Goal: Find specific page/section: Find specific page/section

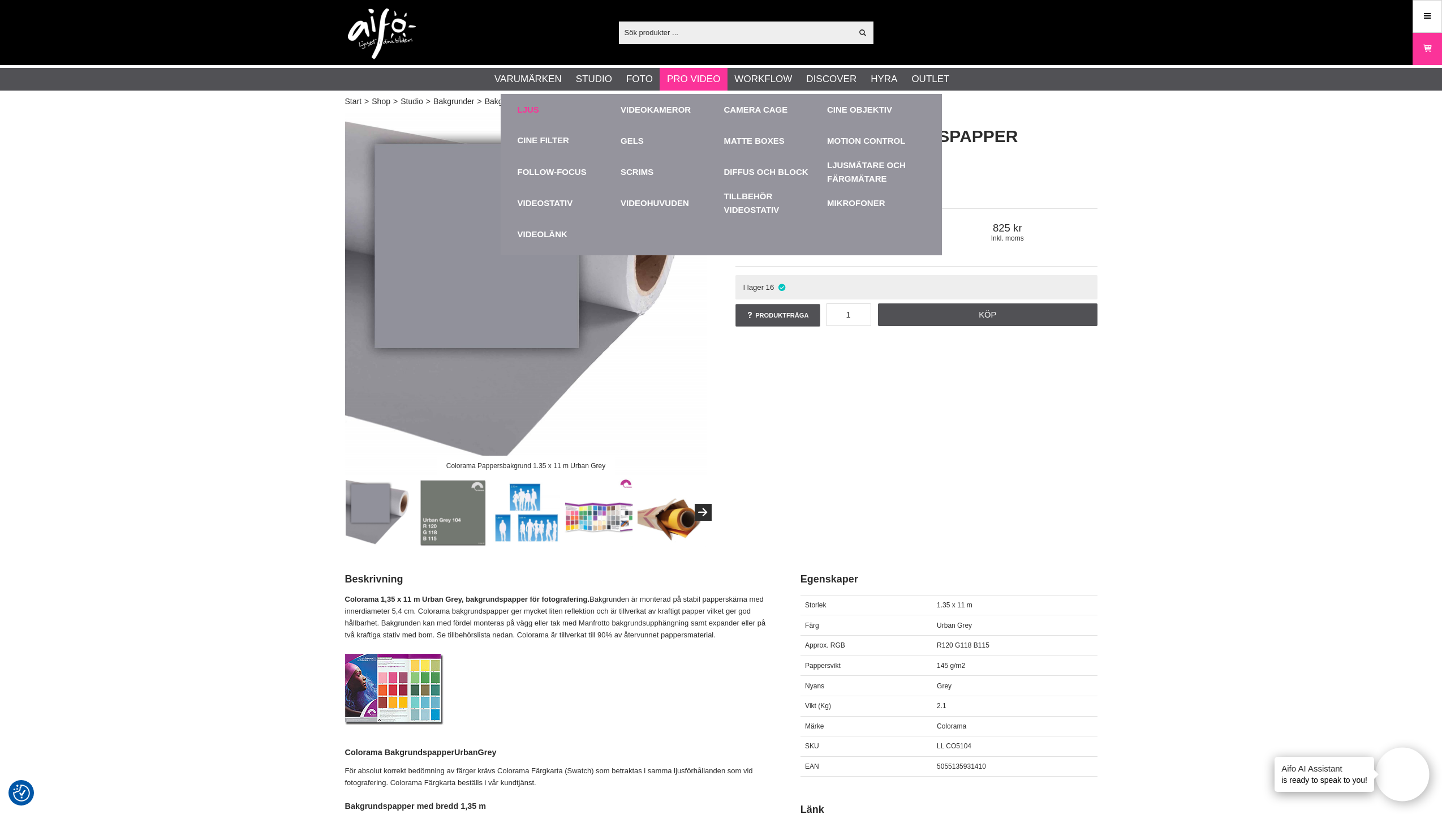
click at [532, 107] on link "Ljus" at bounding box center [567, 109] width 98 height 31
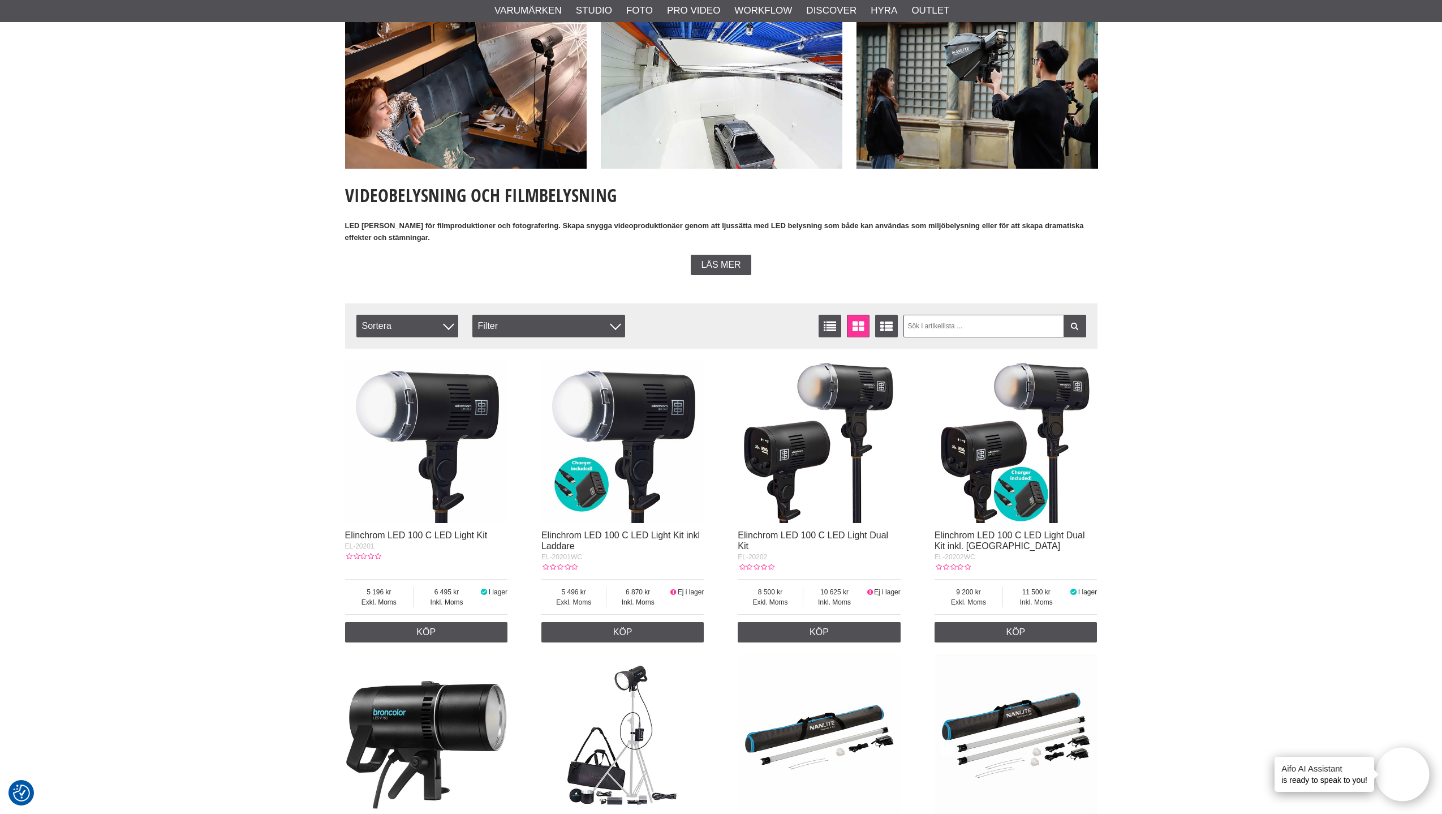
scroll to position [98, 0]
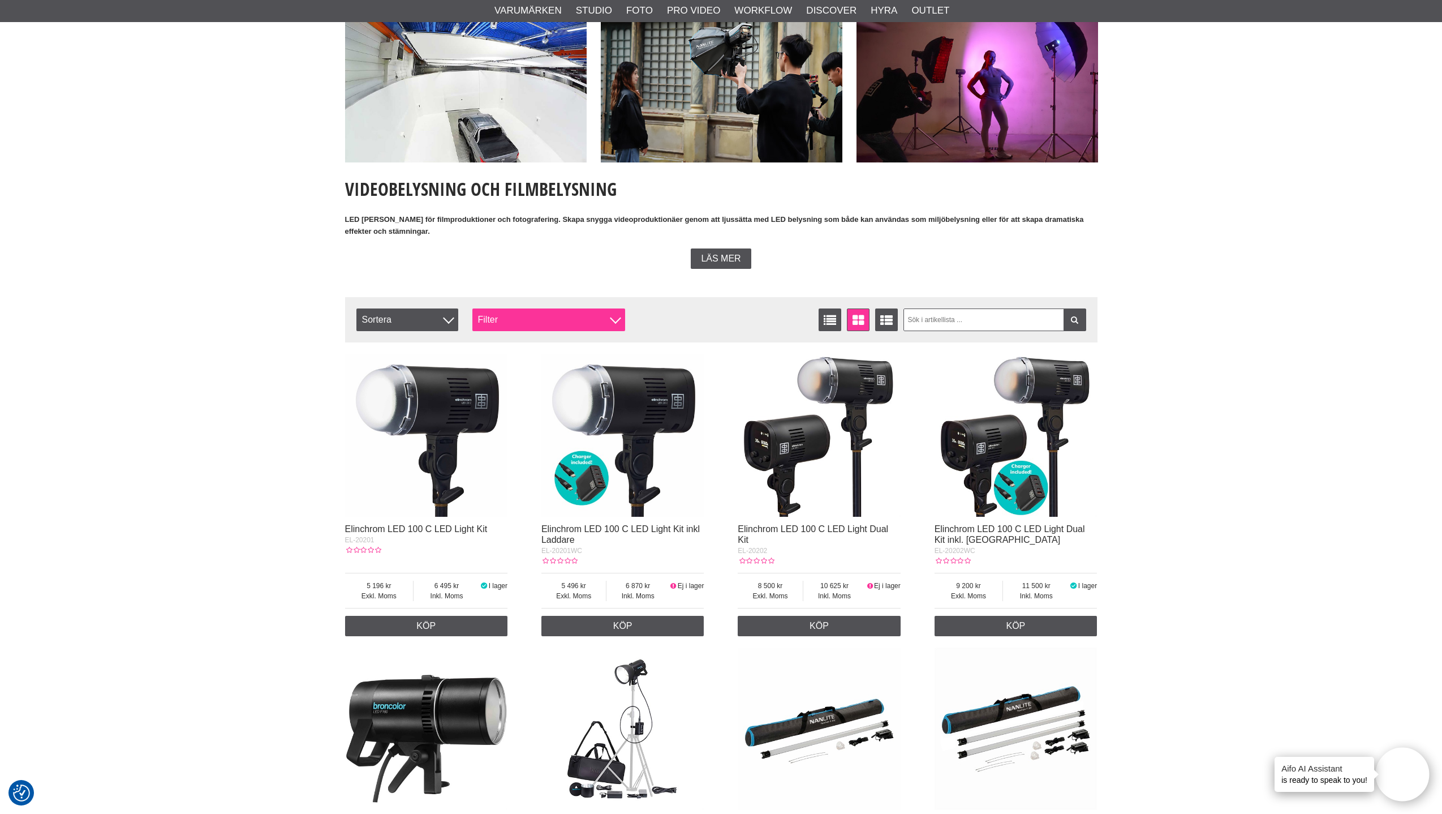
click at [494, 320] on div "Filter" at bounding box center [548, 319] width 153 height 23
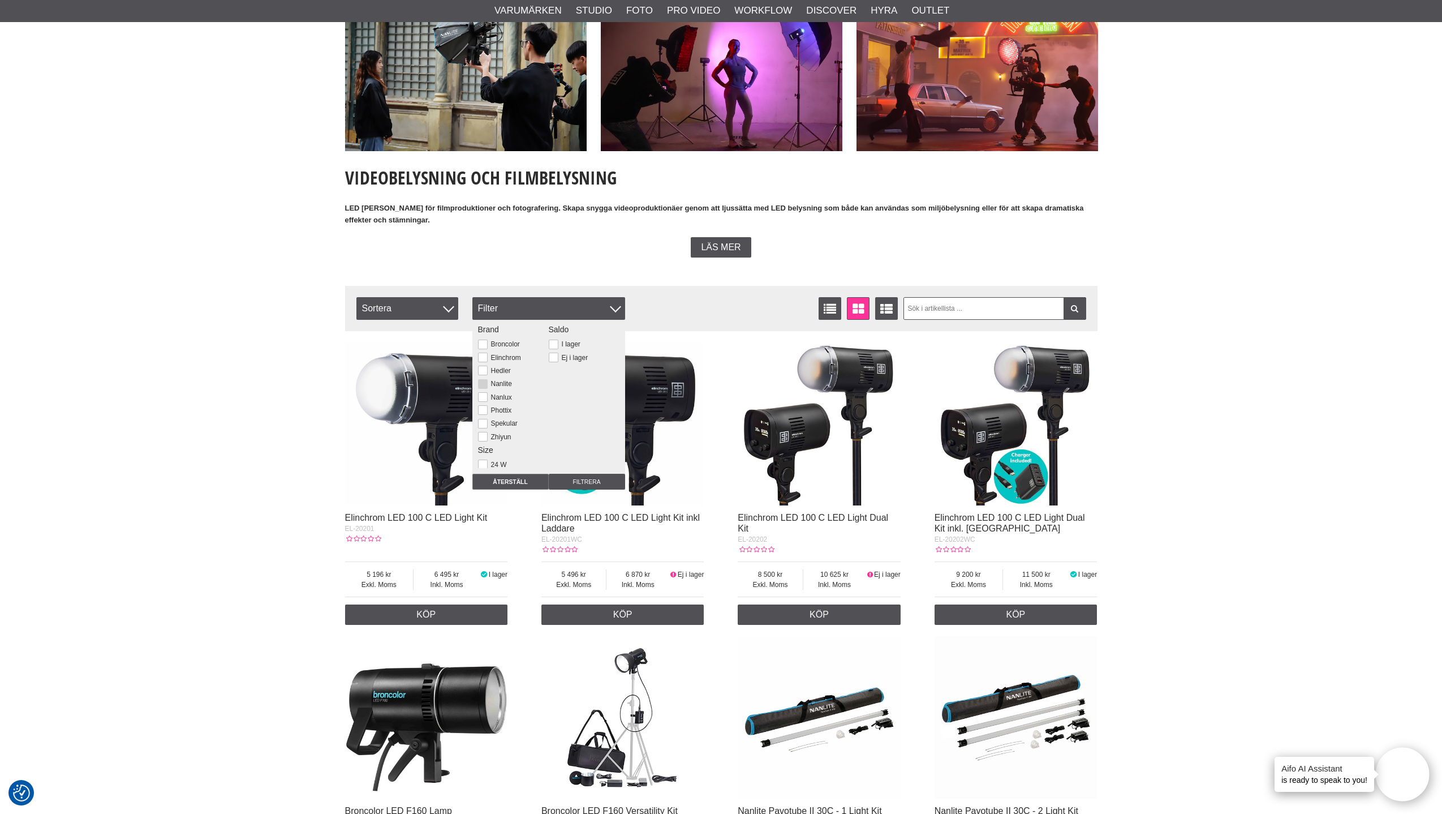
scroll to position [110, 0]
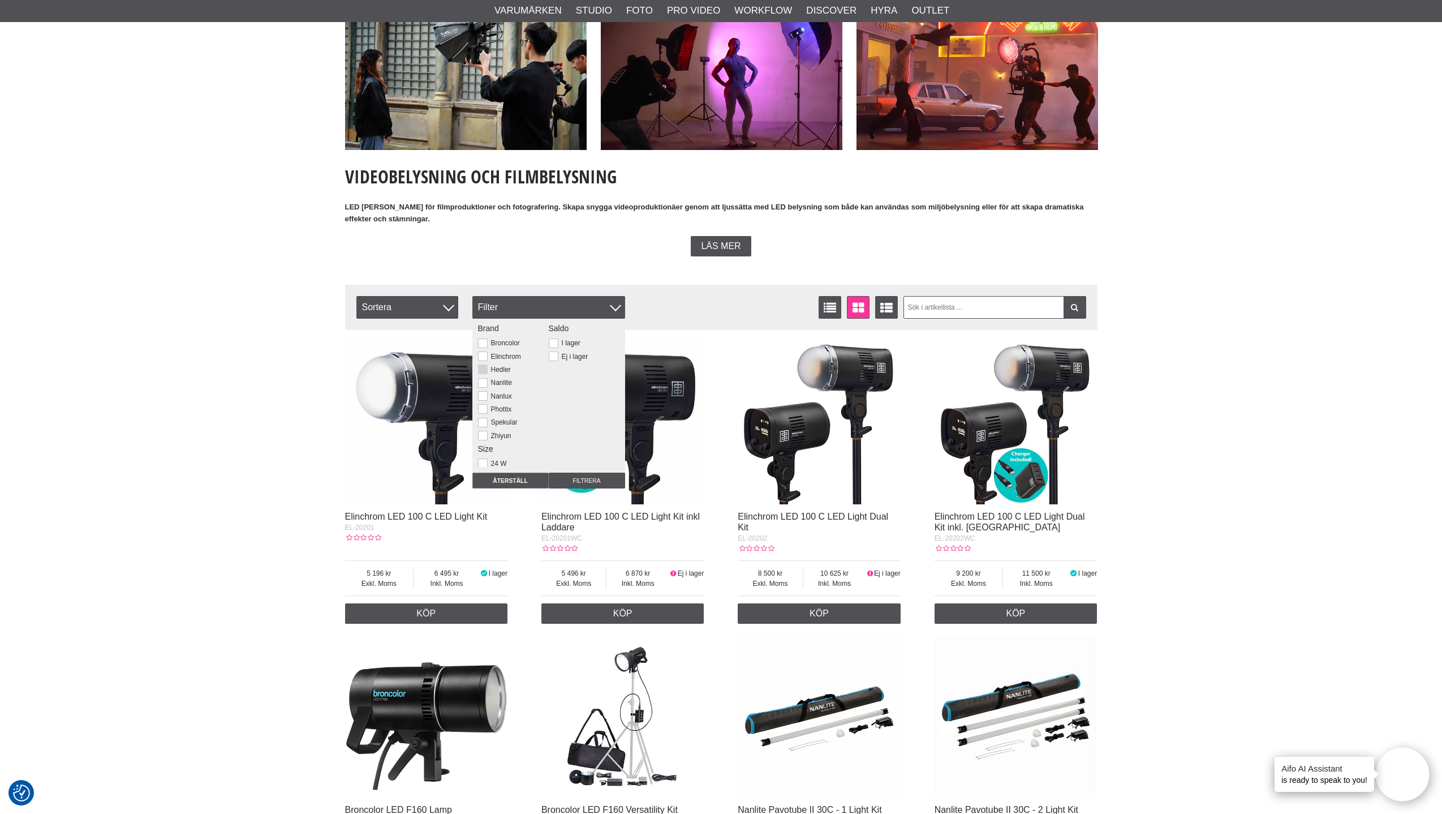
click at [483, 370] on button at bounding box center [483, 369] width 10 height 10
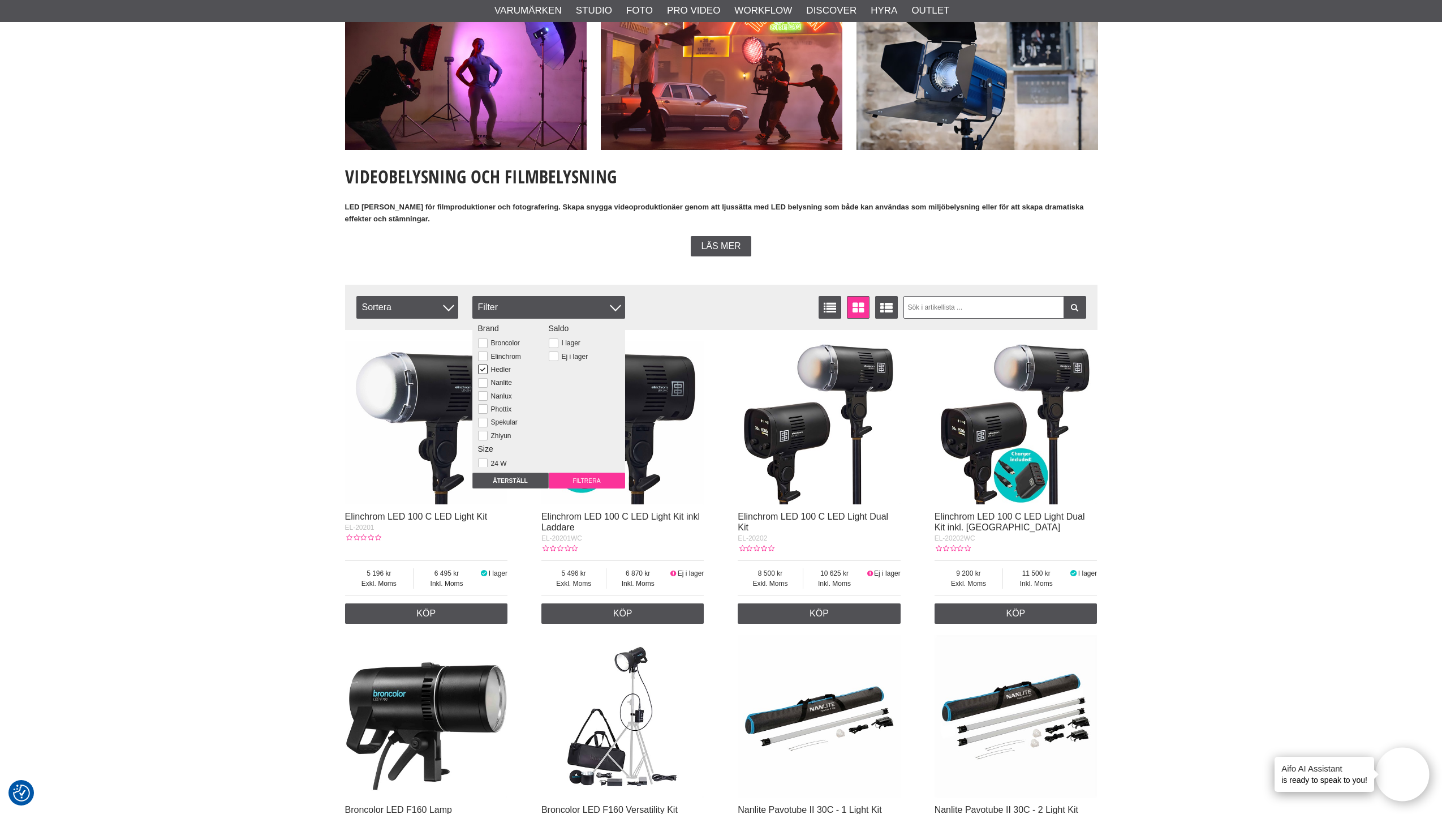
click at [592, 480] on input "Filtrera" at bounding box center [587, 480] width 76 height 16
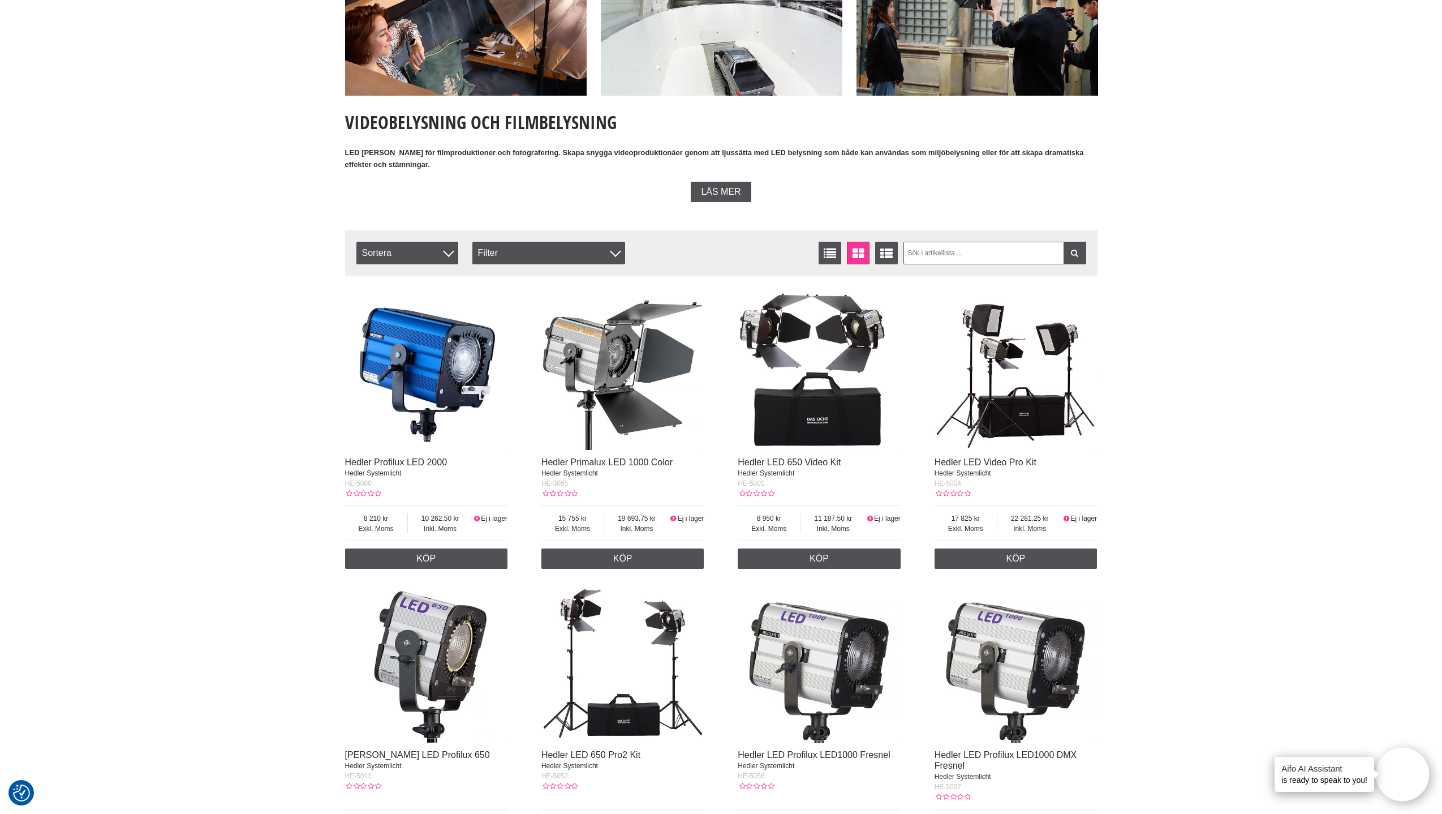
scroll to position [234, 0]
